Goal: Communication & Community: Answer question/provide support

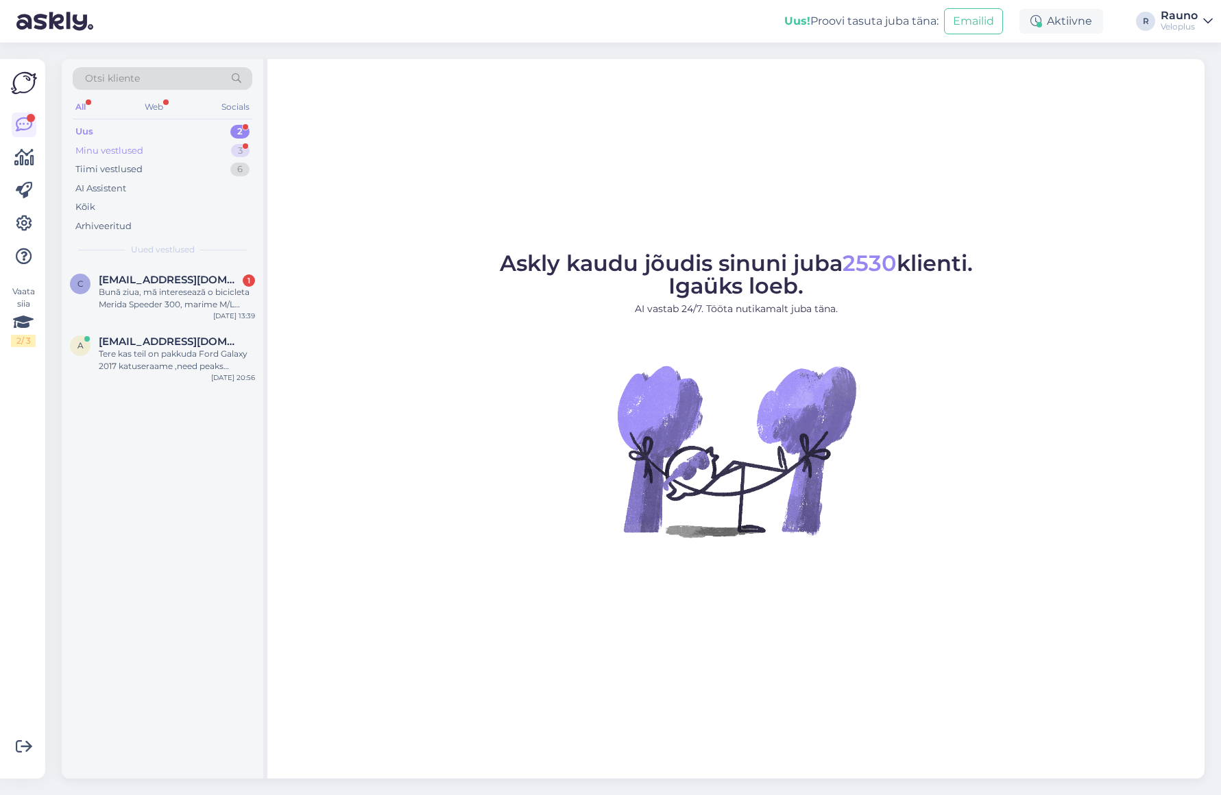
click at [125, 148] on div "Minu vestlused" at bounding box center [109, 151] width 68 height 14
click at [162, 283] on span "[EMAIL_ADDRESS][DOMAIN_NAME]" at bounding box center [170, 280] width 143 height 12
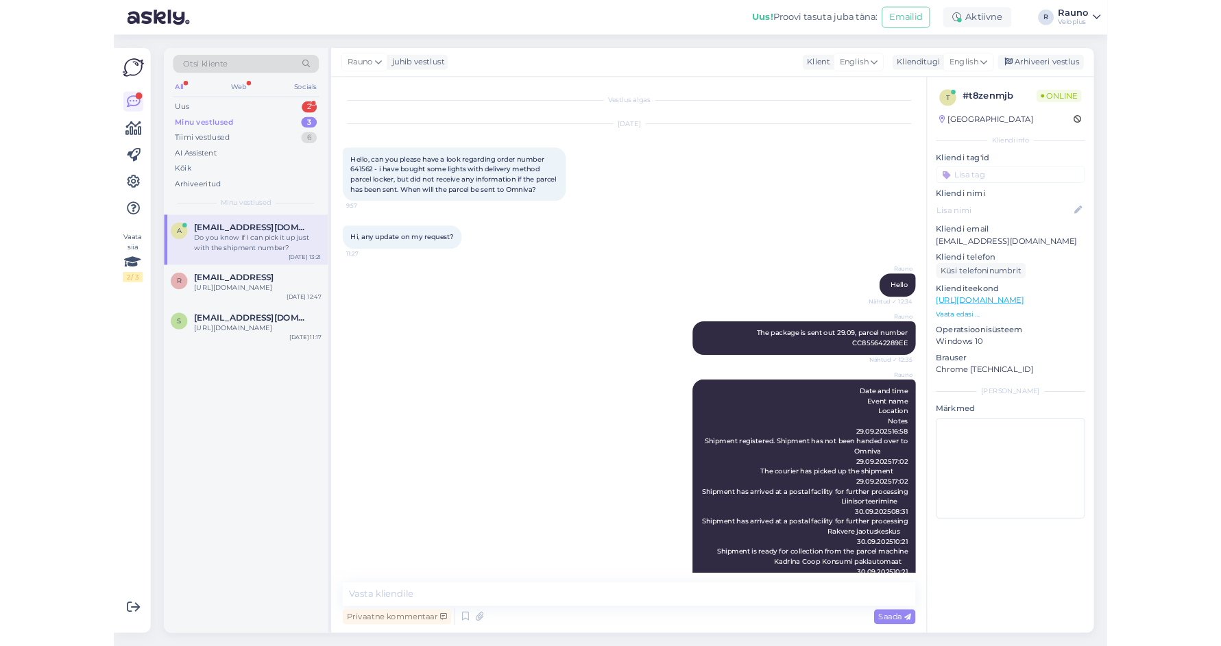
scroll to position [195, 0]
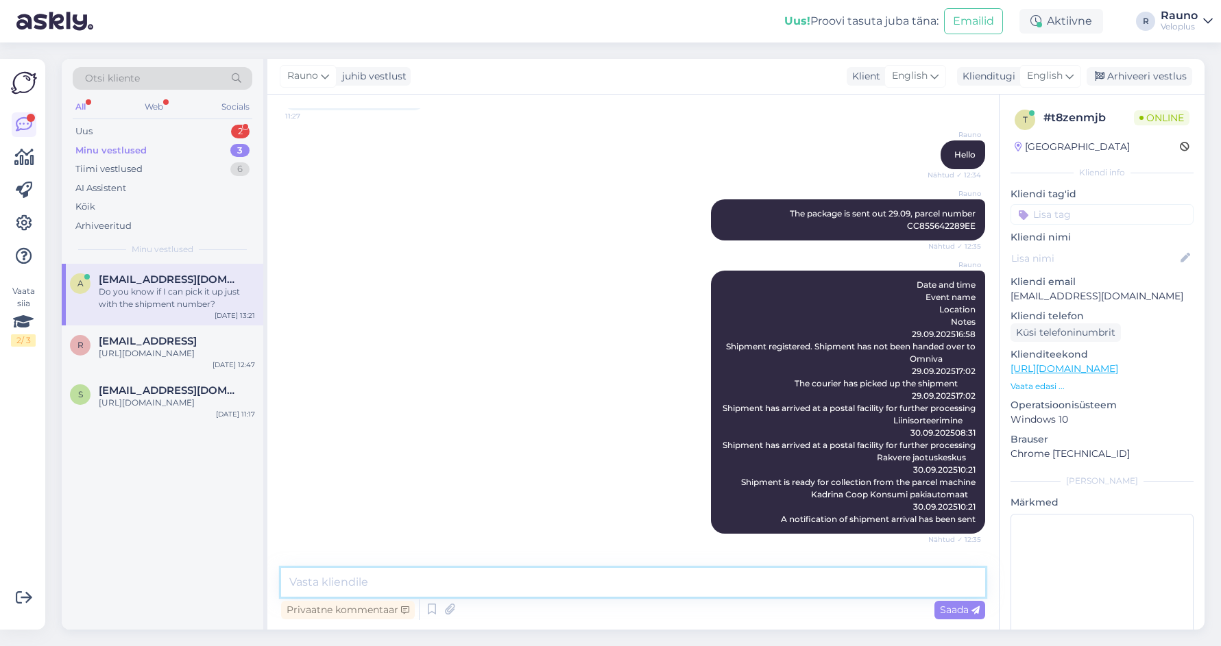
click at [470, 582] on textarea at bounding box center [633, 582] width 704 height 29
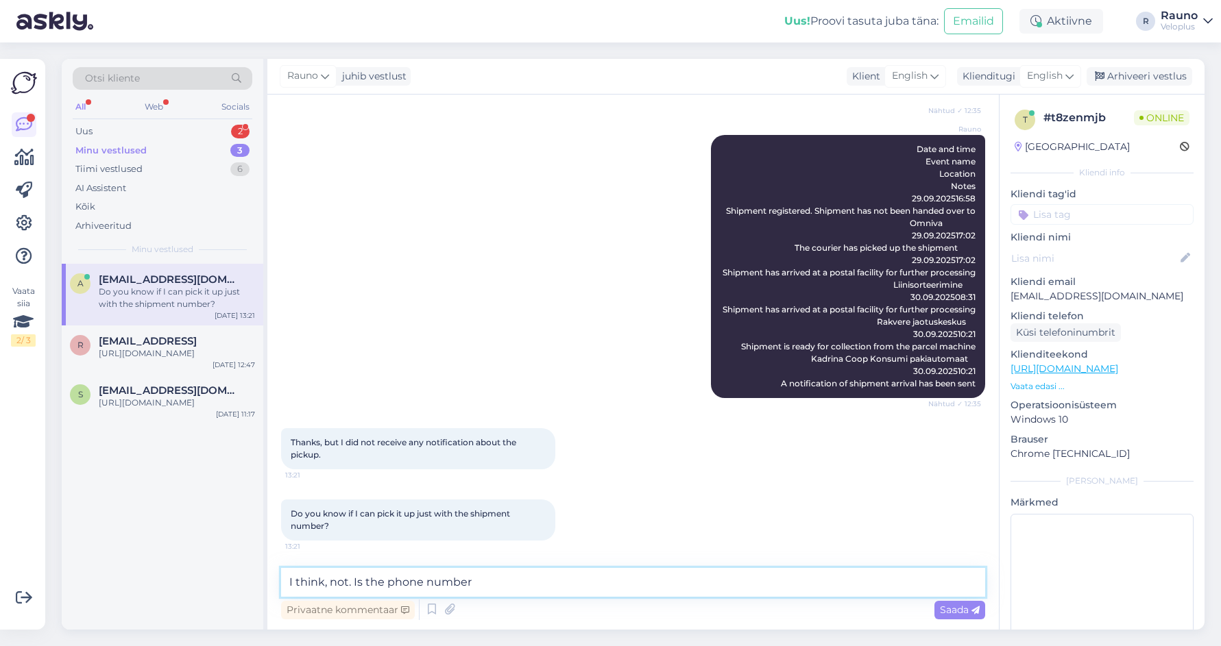
paste textarea "+372 5884 0852"
type textarea "I think, not. Is the phone number [PHONE_NUMBER] correct?"
click at [961, 609] on span "Saada" at bounding box center [960, 610] width 40 height 12
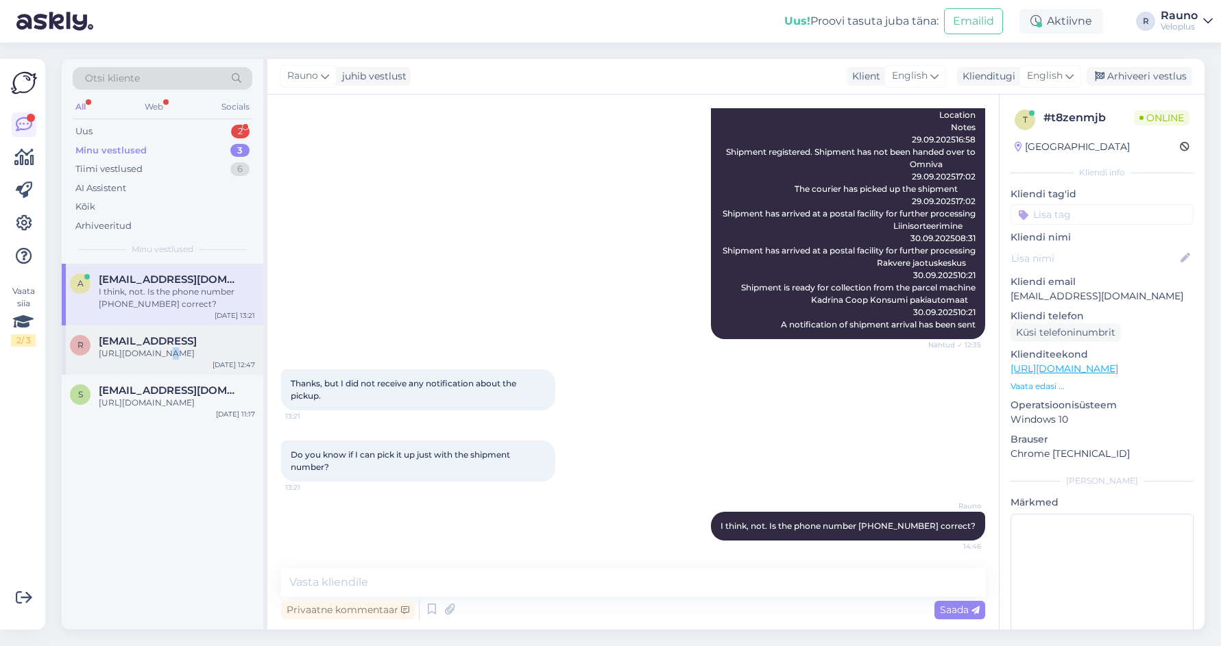
click at [155, 348] on div "[URL][DOMAIN_NAME]" at bounding box center [177, 354] width 156 height 12
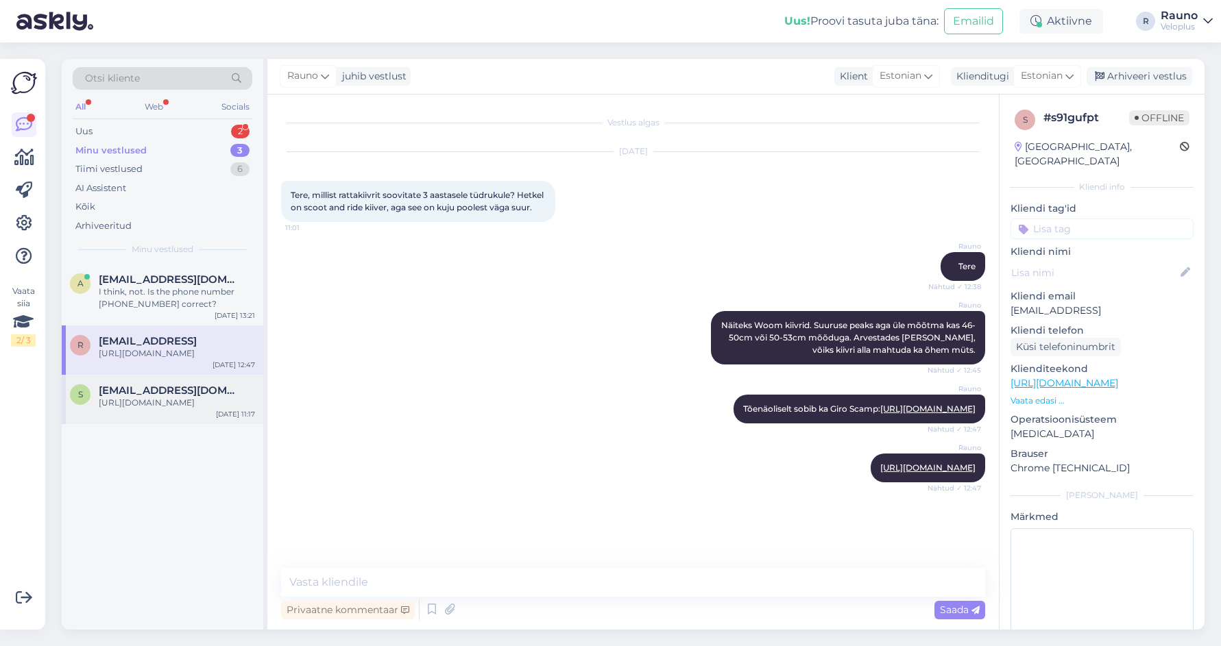
click at [111, 409] on div "[URL][DOMAIN_NAME]" at bounding box center [177, 403] width 156 height 12
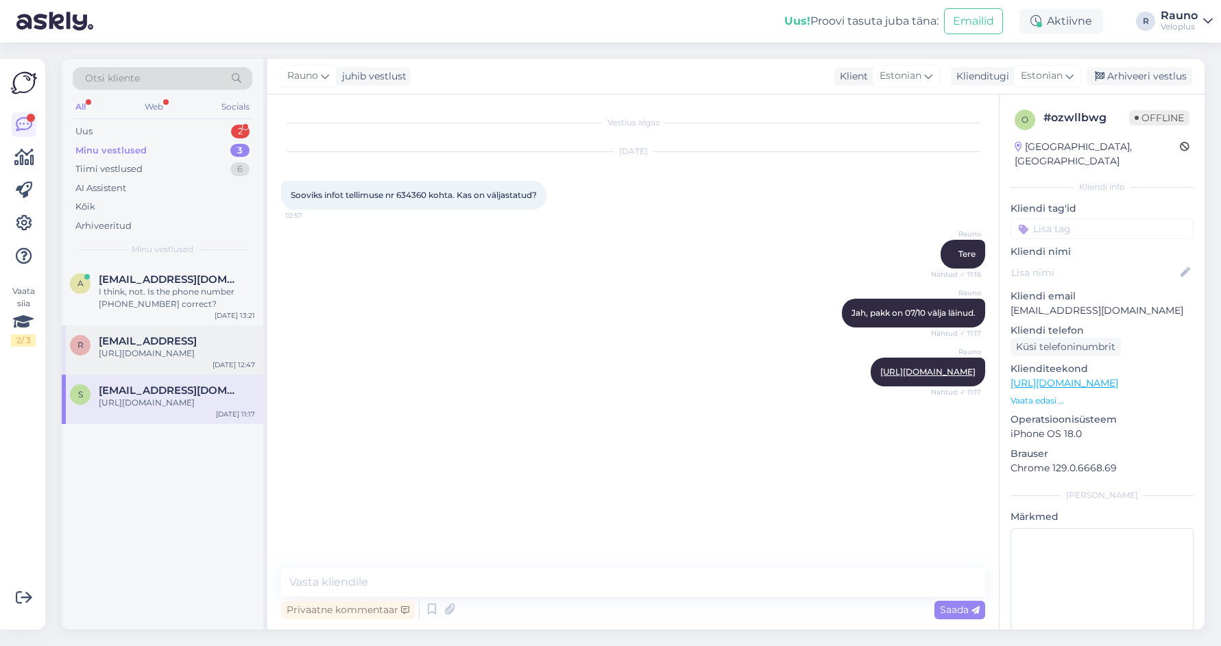
click at [145, 360] on div "[URL][DOMAIN_NAME]" at bounding box center [177, 354] width 156 height 12
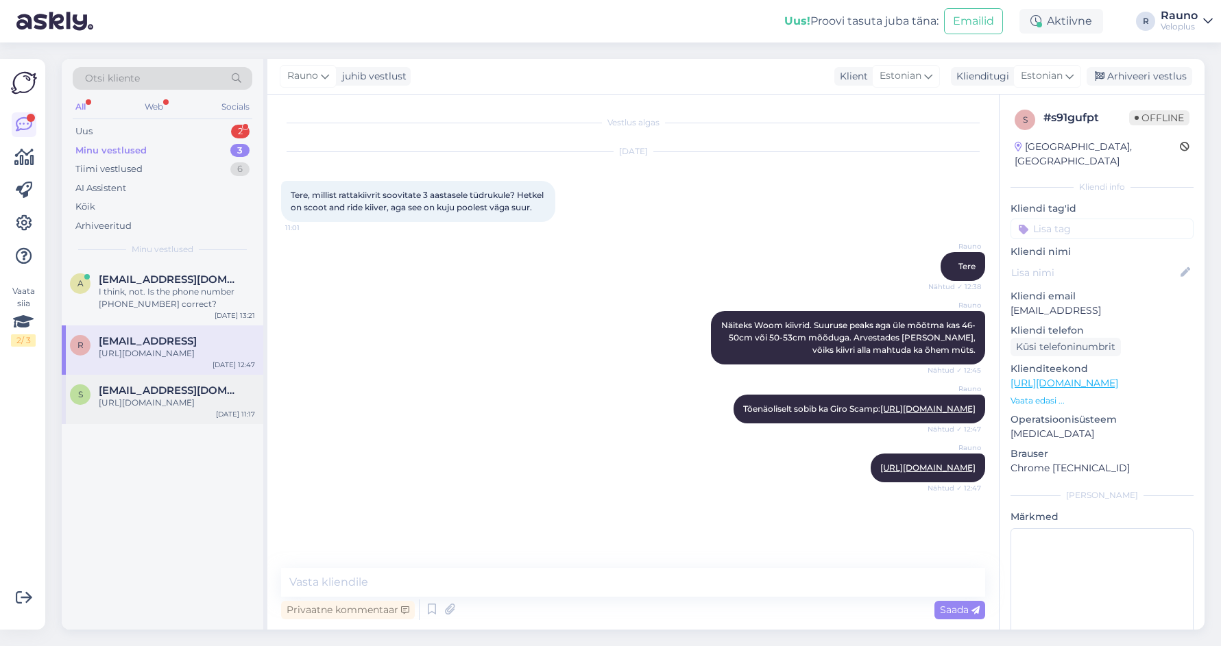
click at [173, 409] on div "[URL][DOMAIN_NAME]" at bounding box center [177, 403] width 156 height 12
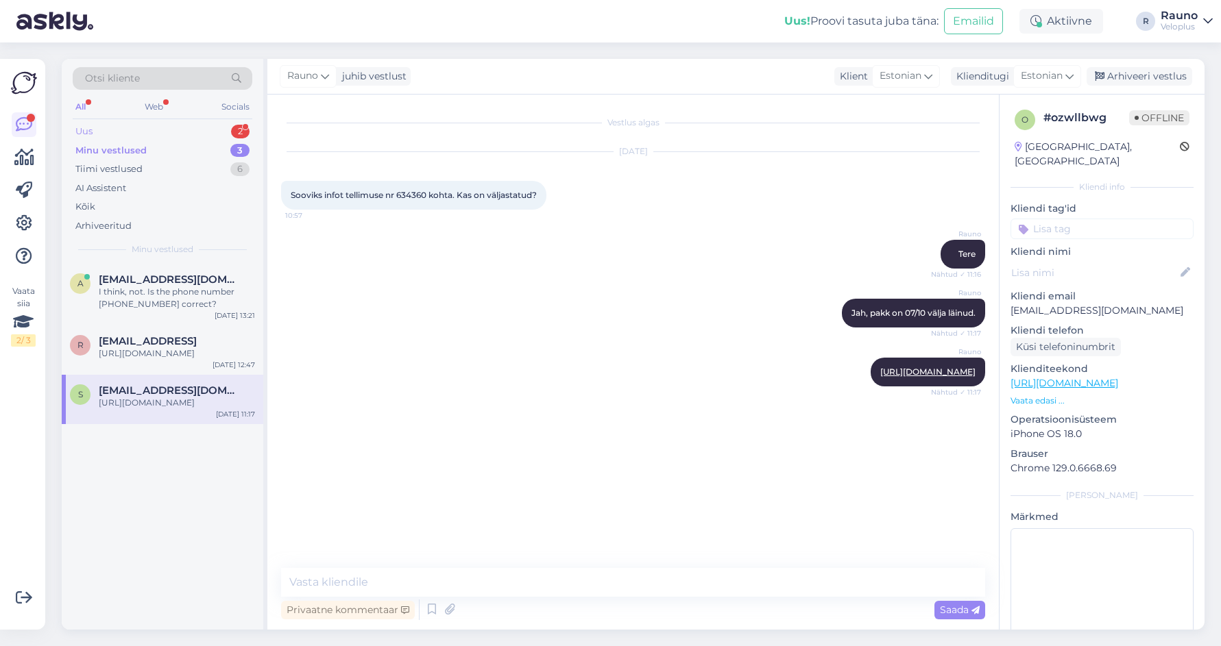
click at [99, 132] on div "Uus 2" at bounding box center [163, 131] width 180 height 19
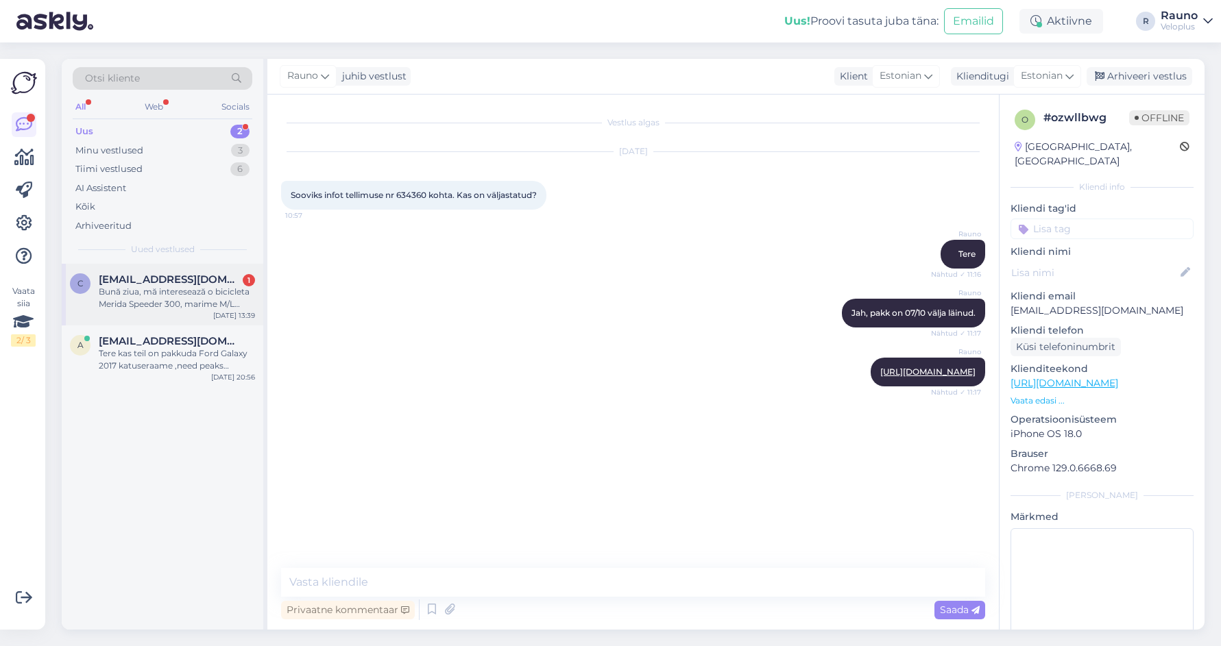
click at [155, 284] on span "[EMAIL_ADDRESS][DOMAIN_NAME]" at bounding box center [170, 280] width 143 height 12
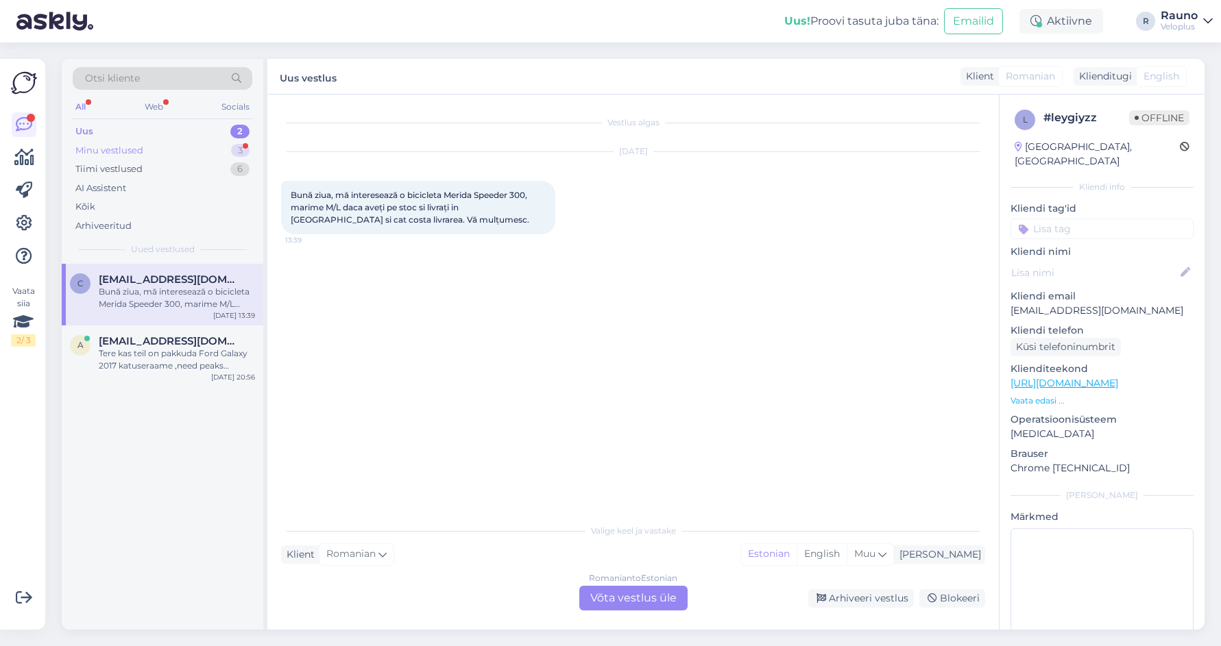
click at [141, 149] on div "Minu vestlused" at bounding box center [109, 151] width 68 height 14
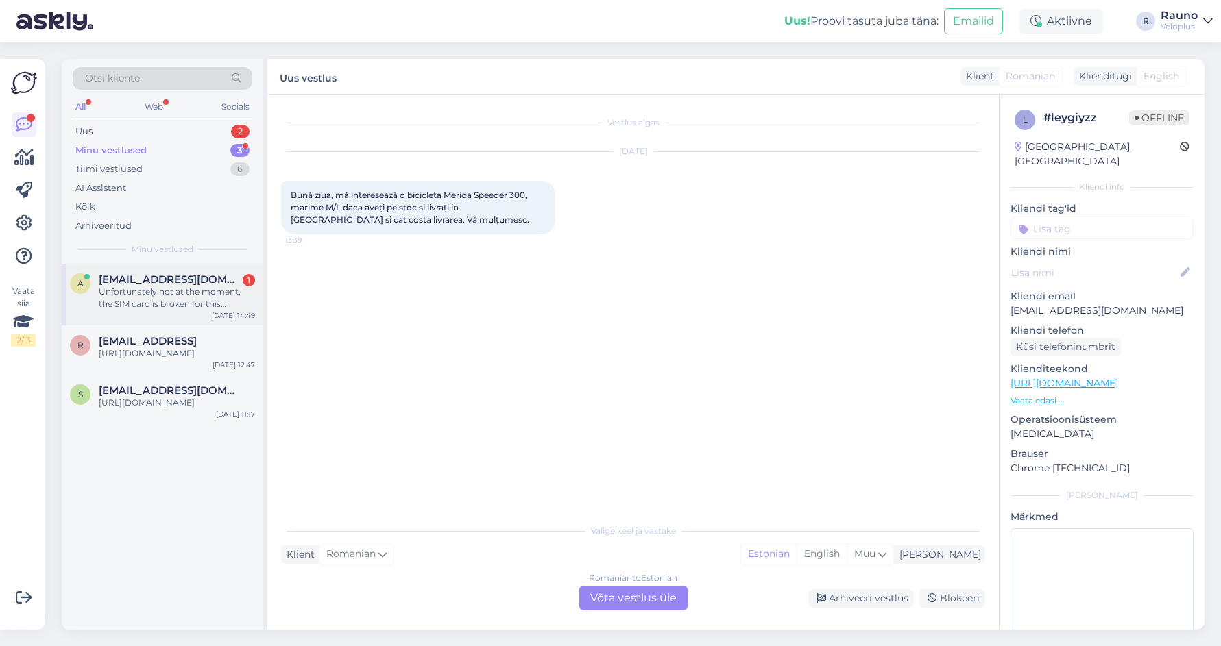
click at [162, 289] on div "Unfortunately not at the moment, the SIM card is broken for this number. Can th…" at bounding box center [177, 298] width 156 height 25
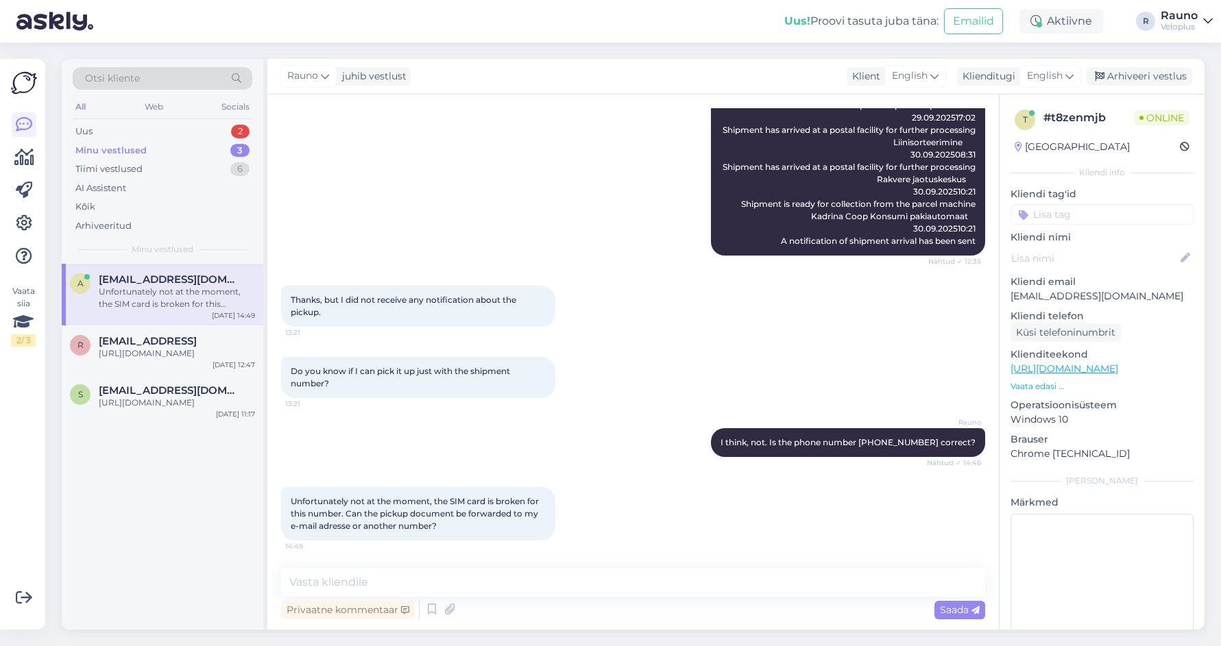
click at [158, 516] on div "a a.rassinger@gmx.at Unfortunately not at the moment, the SIM card is broken fo…" at bounding box center [163, 447] width 202 height 366
click at [389, 589] on textarea at bounding box center [633, 582] width 704 height 29
type textarea "Hi. We asked to send the code by mail also - please check."
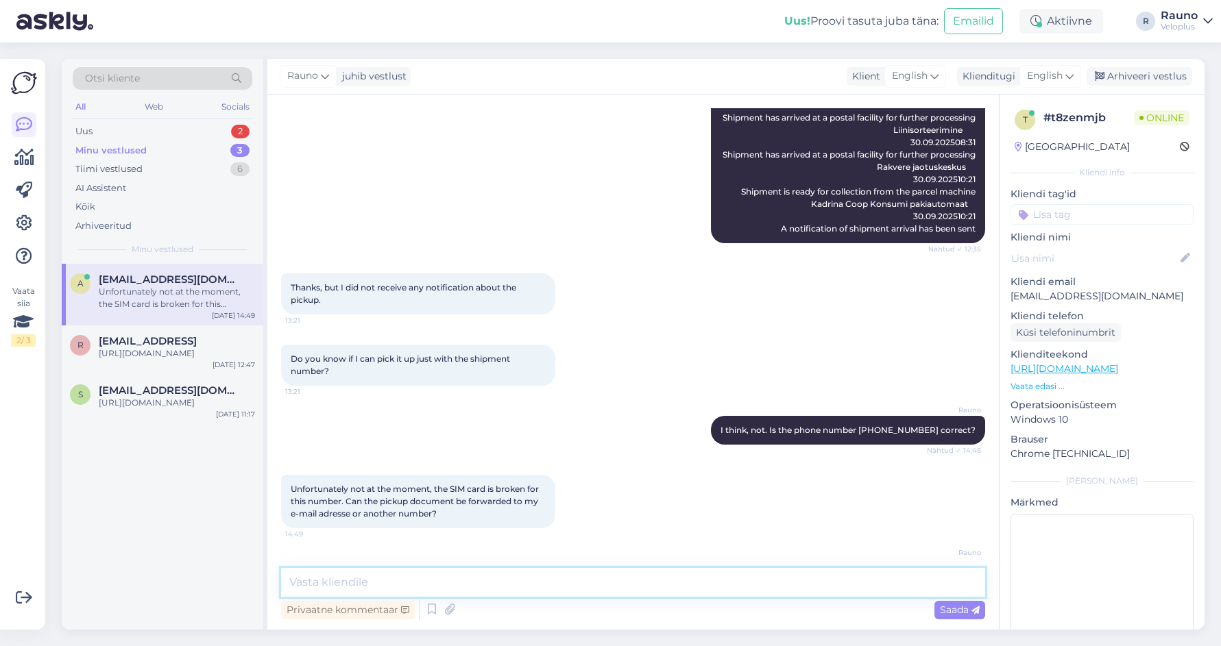
scroll to position [545, 0]
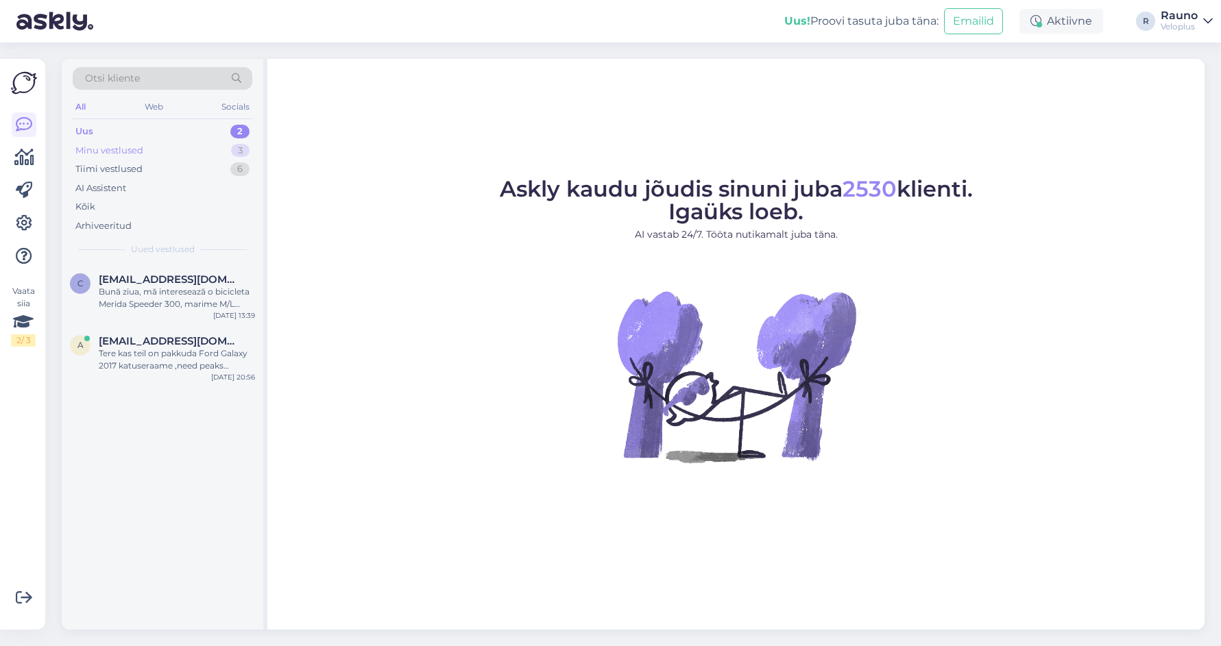
click at [158, 149] on div "Minu vestlused 3" at bounding box center [163, 150] width 180 height 19
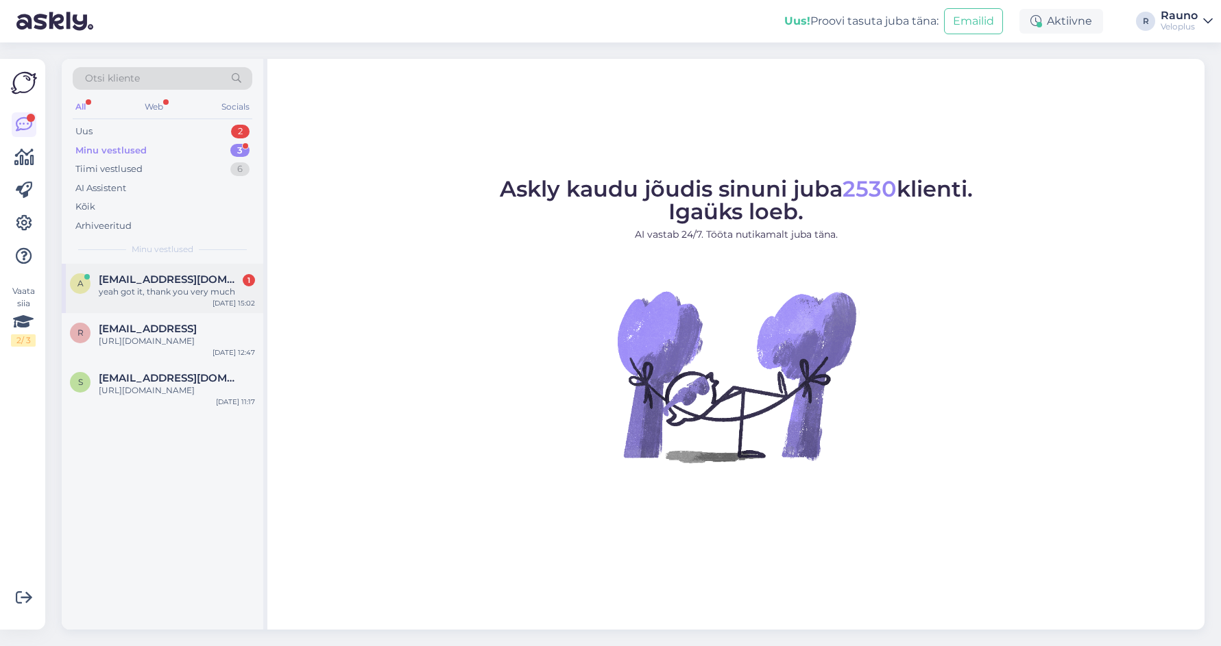
click at [175, 284] on span "[EMAIL_ADDRESS][DOMAIN_NAME]" at bounding box center [170, 280] width 143 height 12
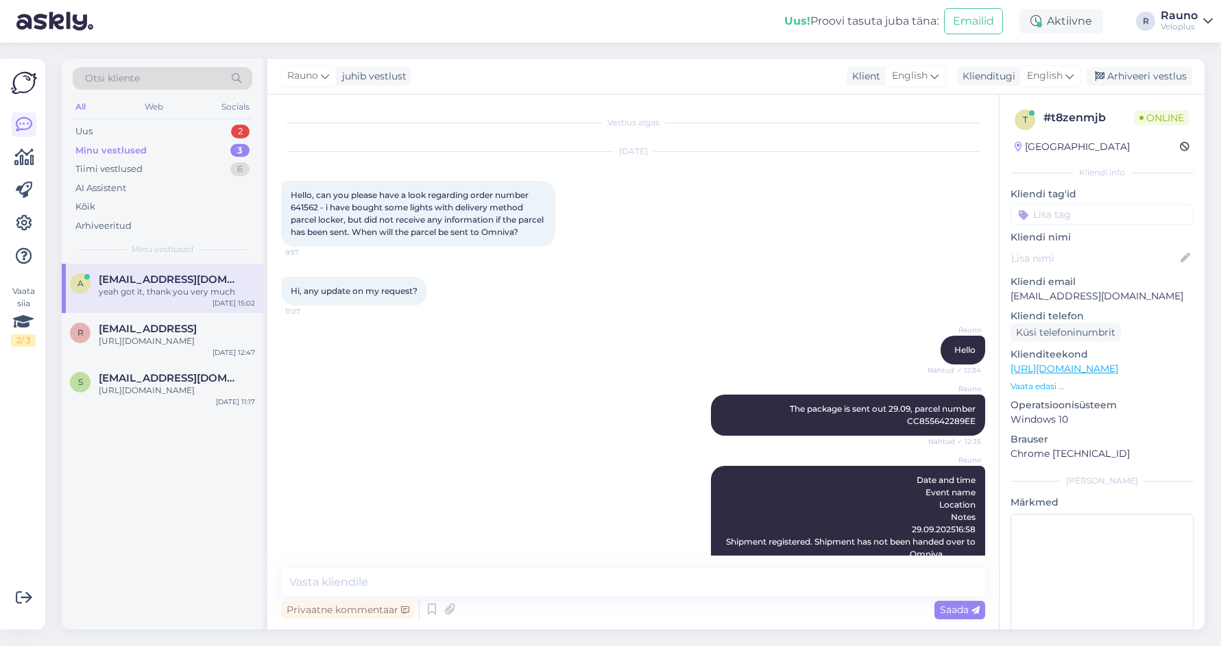
scroll to position [604, 0]
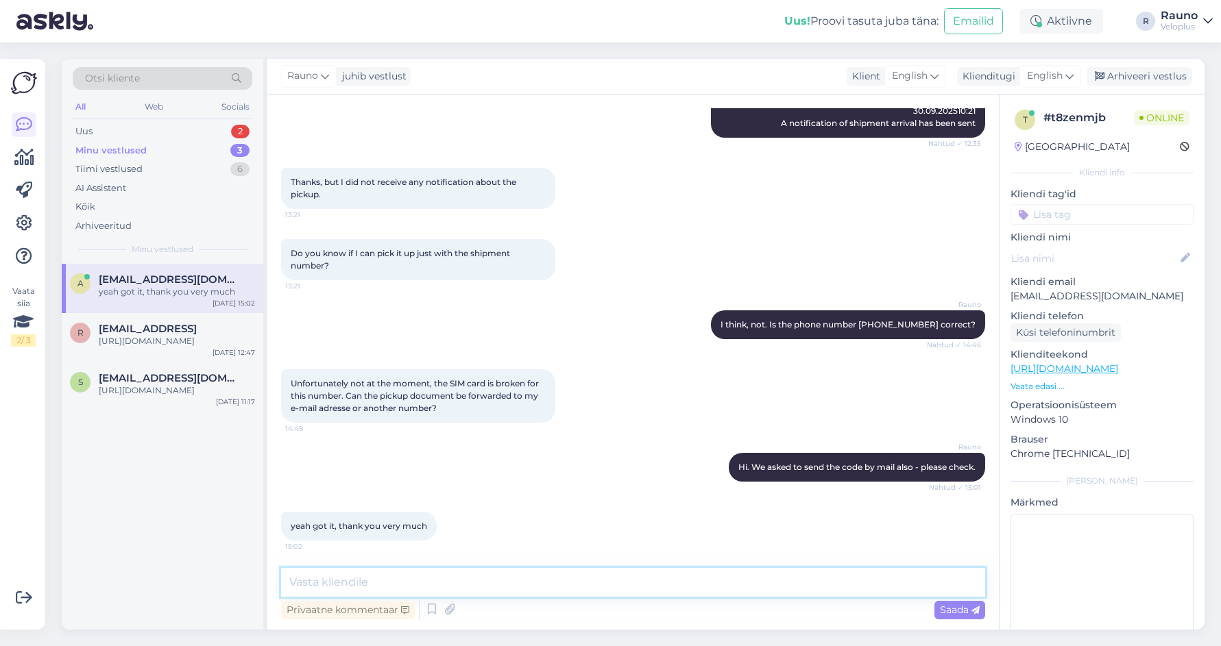
click at [406, 578] on textarea at bounding box center [633, 582] width 704 height 29
click at [369, 581] on textarea "you are welcoem!" at bounding box center [633, 582] width 704 height 29
type textarea "you are welcome!"
drag, startPoint x: 396, startPoint y: 583, endPoint x: 214, endPoint y: 579, distance: 182.4
click at [214, 579] on div "Otsi kliente All Web Socials Uus 2 Minu vestlused 3 Tiimi vestlused 6 AI Assist…" at bounding box center [633, 344] width 1143 height 571
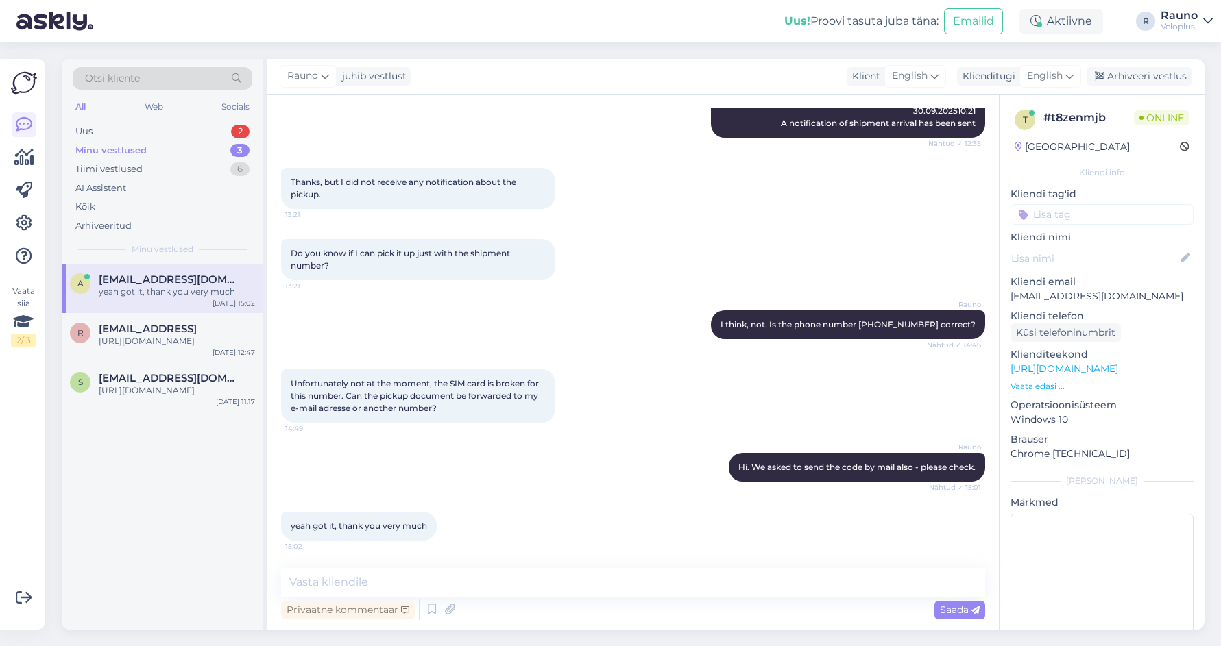
click at [535, 507] on div "yeah got it, thank you very much 15:02" at bounding box center [633, 526] width 704 height 59
